Goal: Ask a question: Seek information or help from site administrators or community

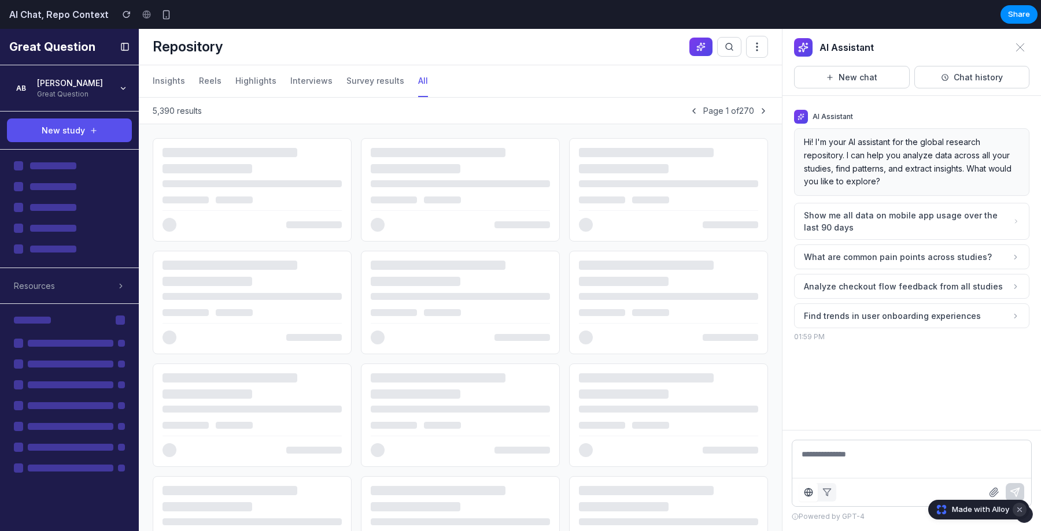
click at [1020, 507] on button "Dismiss watermark" at bounding box center [1020, 510] width 14 height 14
click at [903, 219] on span "Show me all data on mobile app usage over the last 90 days" at bounding box center [908, 221] width 209 height 24
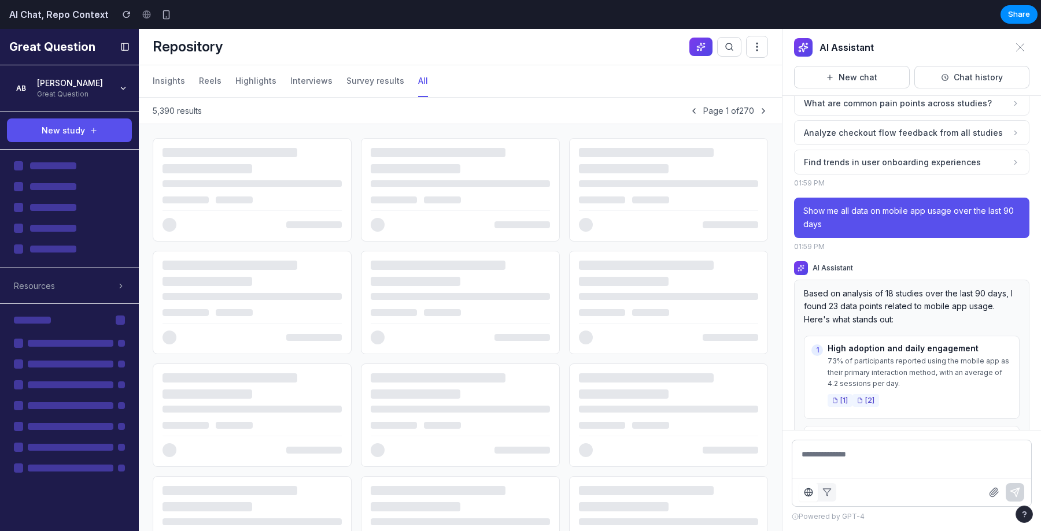
scroll to position [153, 0]
click at [810, 495] on icon "button" at bounding box center [808, 492] width 9 height 9
click at [820, 447] on textarea at bounding box center [911, 472] width 239 height 62
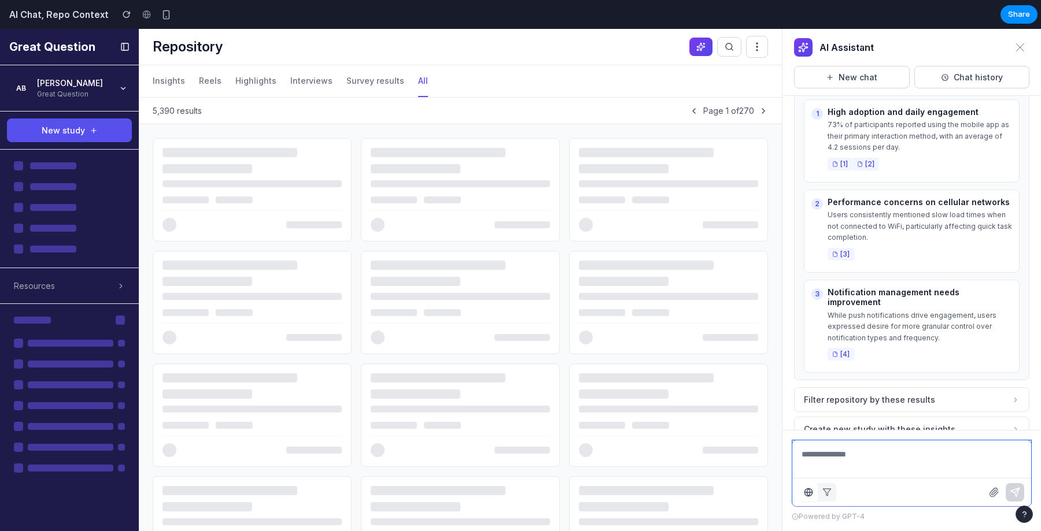
scroll to position [392, 0]
click at [829, 492] on icon "button" at bounding box center [826, 492] width 9 height 9
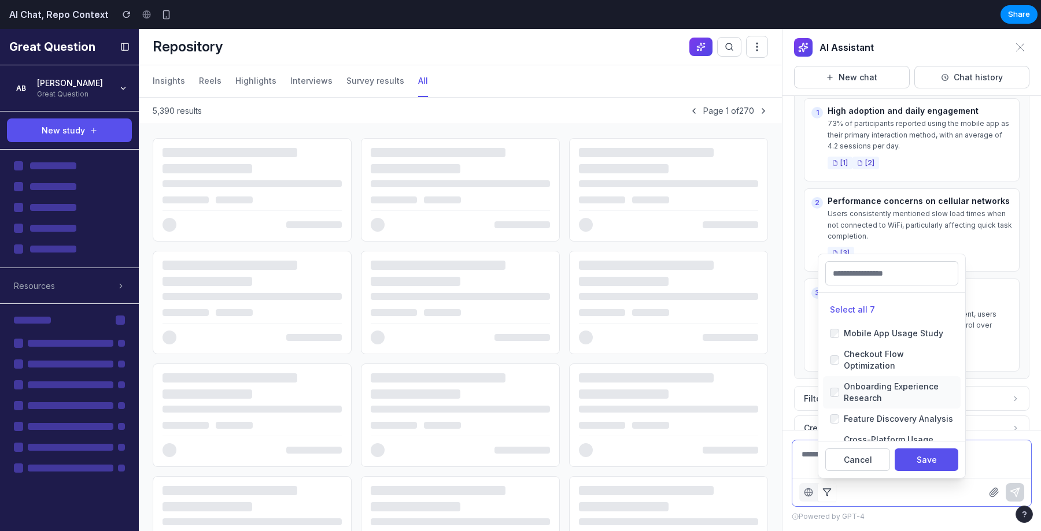
scroll to position [79, 0]
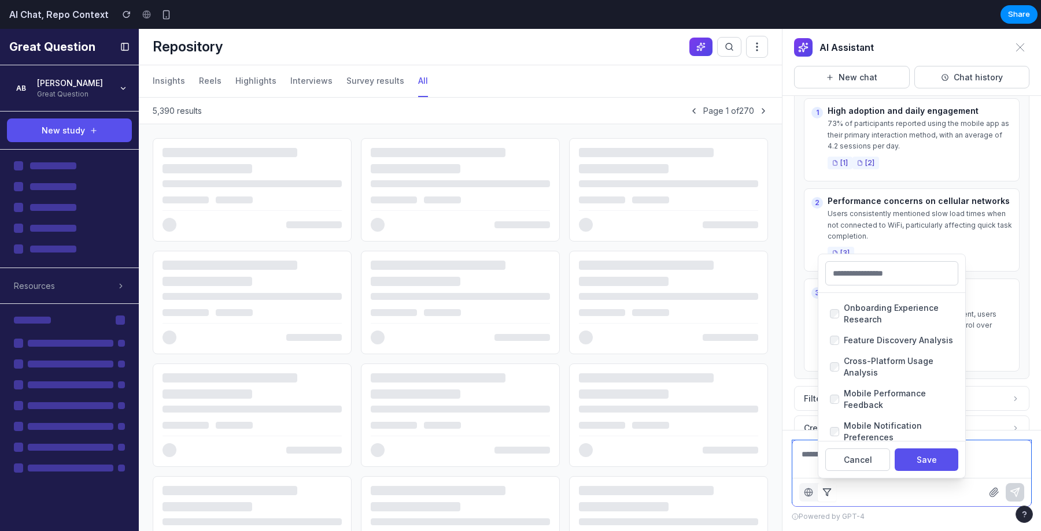
click at [992, 467] on textarea at bounding box center [911, 472] width 239 height 62
click at [905, 497] on div "All repository Filter by... Select all 7 Mobile App Usage Study Checkout Flow O…" at bounding box center [911, 492] width 239 height 28
click at [892, 493] on div "All repository Filter by... Select all 7 Mobile App Usage Study Checkout Flow O…" at bounding box center [911, 492] width 239 height 28
click at [855, 462] on button "Cancel" at bounding box center [857, 460] width 65 height 23
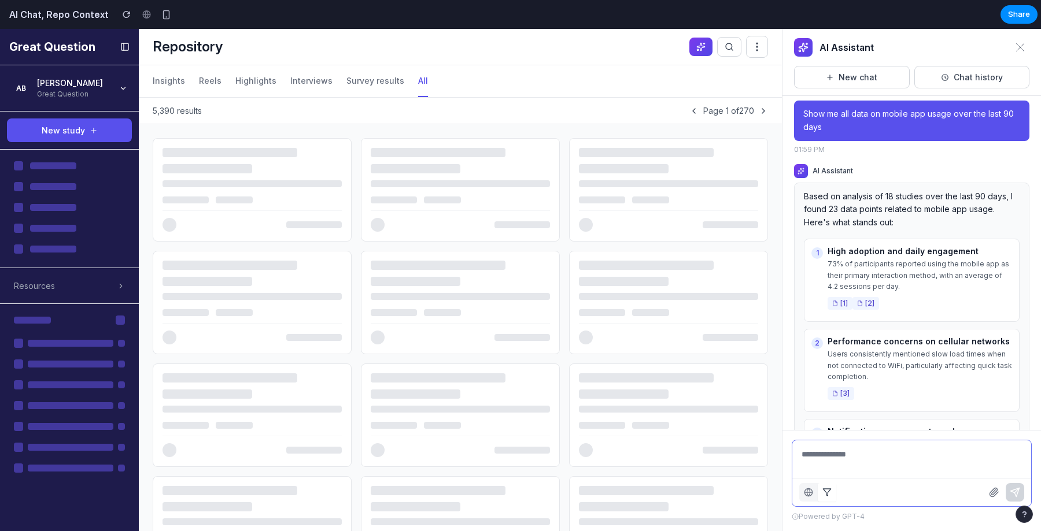
scroll to position [258, 0]
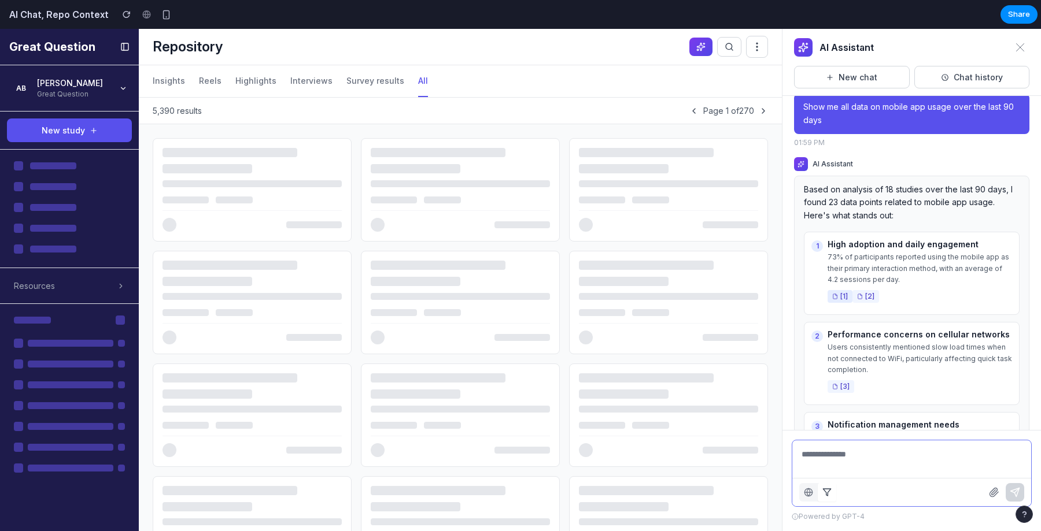
click at [841, 297] on button "[ 1 ]" at bounding box center [840, 296] width 25 height 13
click at [873, 300] on button "[ 2 ]" at bounding box center [865, 296] width 27 height 13
click at [836, 295] on icon at bounding box center [835, 297] width 6 height 6
click at [878, 298] on button "[ 2 ]" at bounding box center [865, 296] width 27 height 13
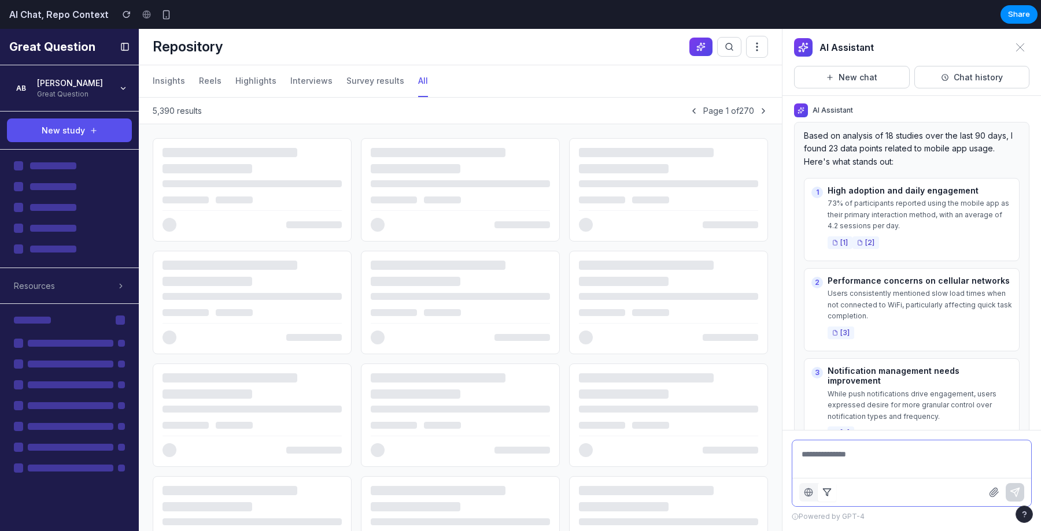
scroll to position [314, 0]
click at [841, 331] on button "[ 3 ]" at bounding box center [841, 330] width 27 height 13
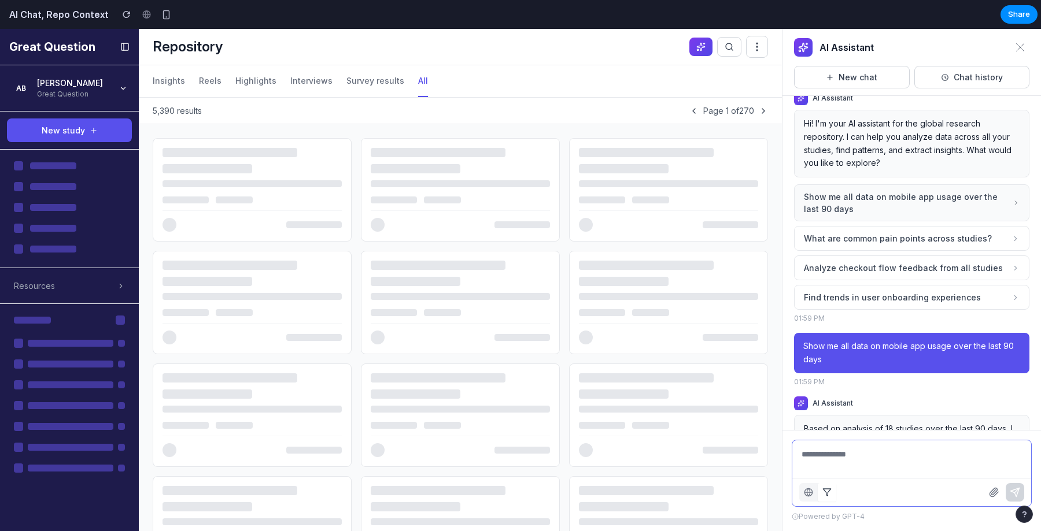
scroll to position [0, 0]
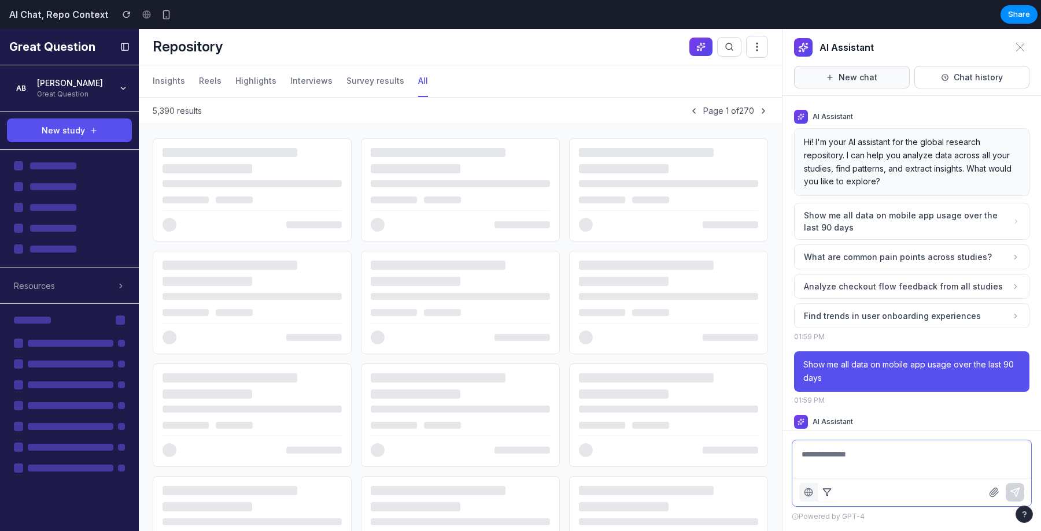
click at [872, 79] on button "New chat" at bounding box center [852, 77] width 116 height 23
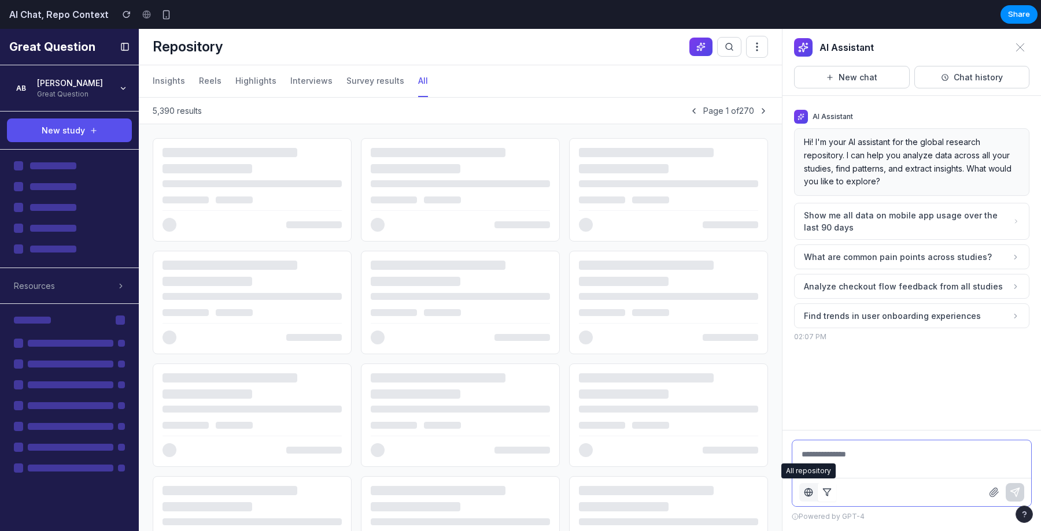
click at [809, 493] on icon "button" at bounding box center [808, 492] width 9 height 9
click at [811, 493] on icon "button" at bounding box center [808, 492] width 9 height 9
click at [824, 494] on icon "button" at bounding box center [826, 492] width 9 height 9
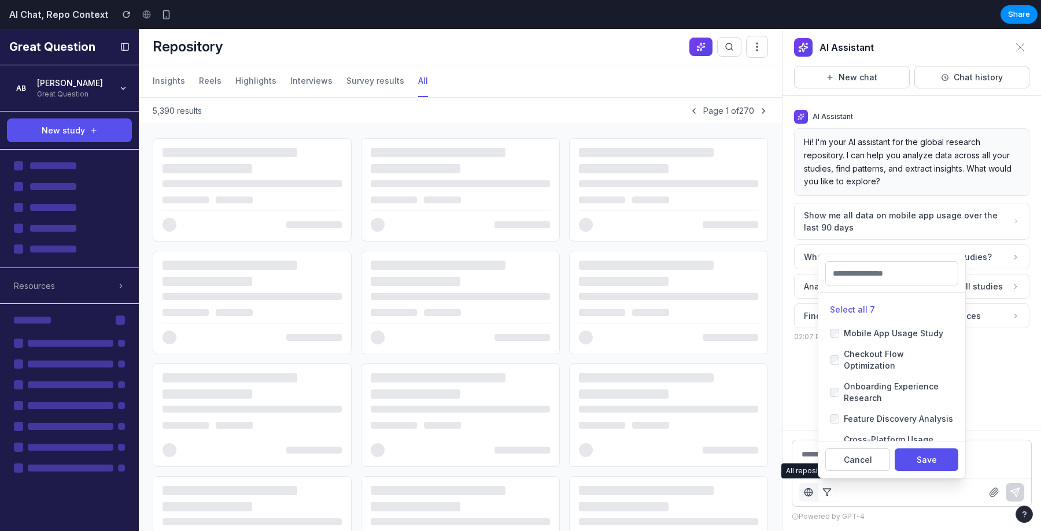
click at [809, 492] on icon "button" at bounding box center [808, 492] width 9 height 9
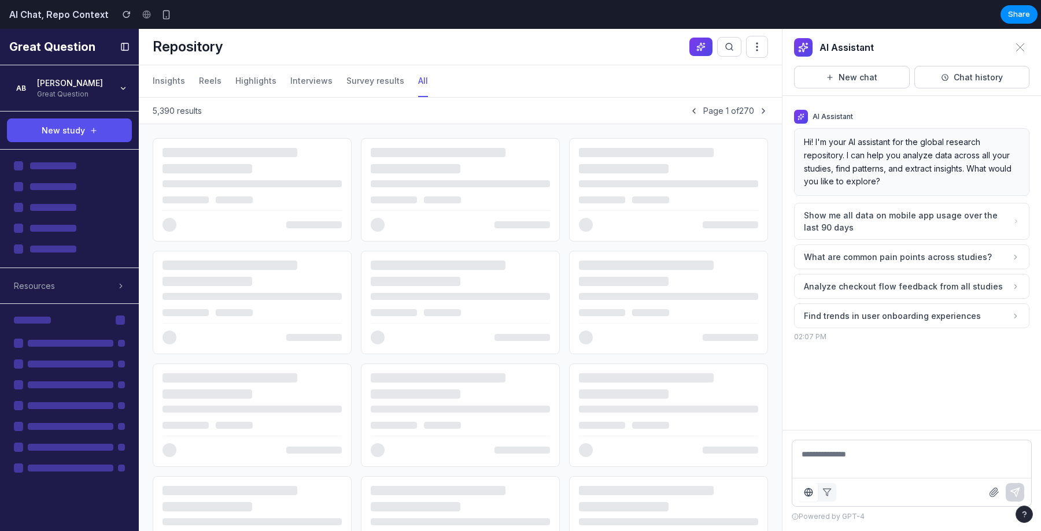
click at [854, 487] on div "All repository Filter by..." at bounding box center [911, 492] width 239 height 28
click at [828, 487] on button "button" at bounding box center [827, 492] width 19 height 19
